Goal: Information Seeking & Learning: Learn about a topic

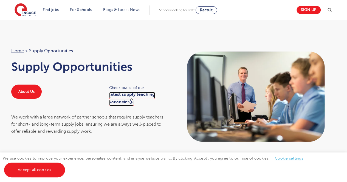
click at [126, 101] on link "latest supply teaching vacancies" at bounding box center [132, 99] width 46 height 14
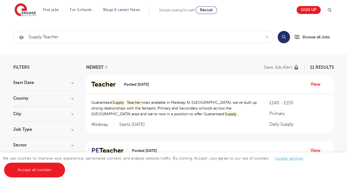
click at [53, 83] on h3 "Start Date" at bounding box center [43, 83] width 60 height 4
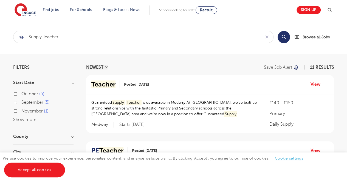
click at [29, 91] on label "[DATE]" at bounding box center [32, 94] width 23 height 7
click at [25, 92] on input "[DATE]" at bounding box center [23, 94] width 4 height 4
